Goal: Transaction & Acquisition: Purchase product/service

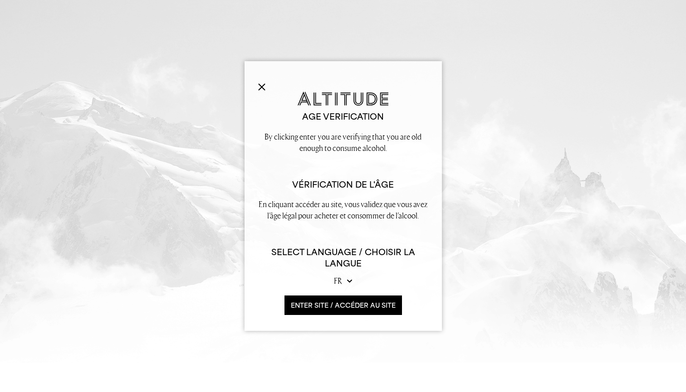
click at [311, 121] on h2 "Age verification" at bounding box center [343, 116] width 170 height 11
click at [307, 310] on button "ENTER SITE / accéder au site" at bounding box center [342, 306] width 117 height 20
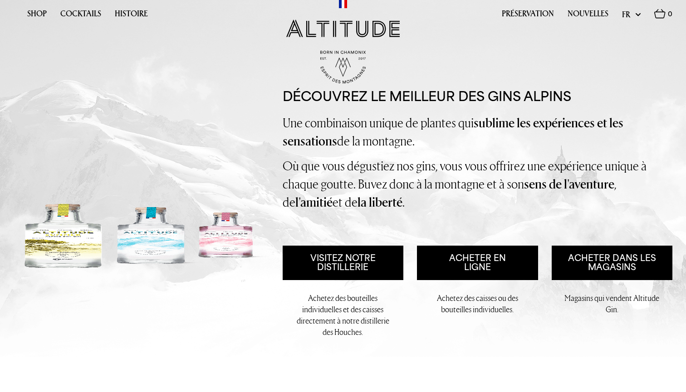
click at [457, 281] on div "DÉCOUVREZ LE MEILLEUR DES GINS ALPINS Une combinaison unique de plantes qui sub…" at bounding box center [478, 219] width 390 height 262
click at [457, 280] on link "Acheter en ligne" at bounding box center [477, 263] width 121 height 34
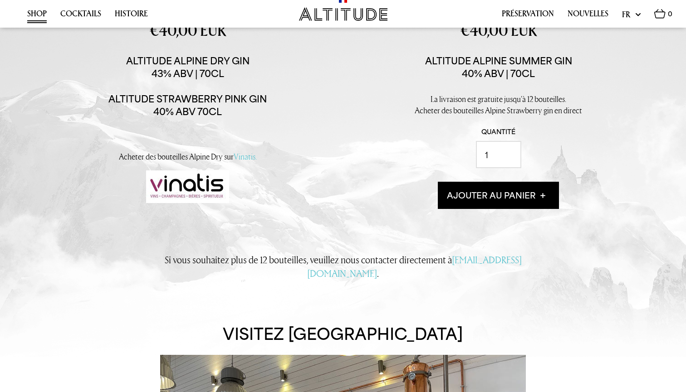
scroll to position [242, 0]
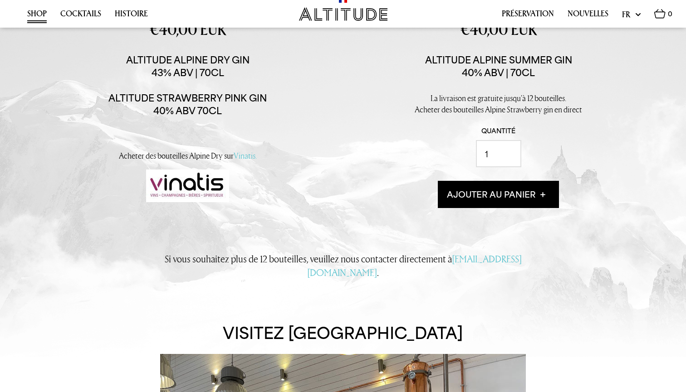
click at [460, 208] on button "Ajouter au panier" at bounding box center [498, 194] width 121 height 27
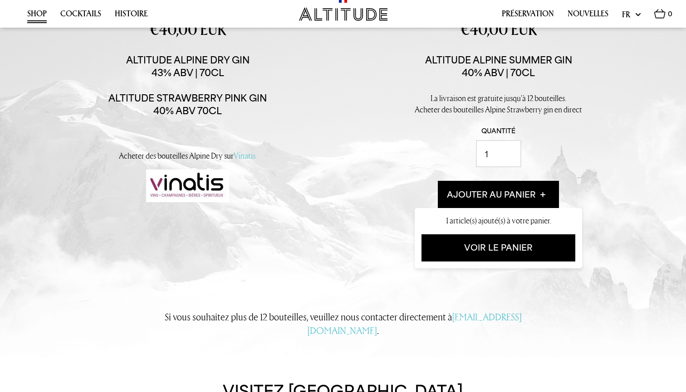
click at [467, 262] on link "Voir le panier" at bounding box center [498, 248] width 154 height 27
